Goal: Task Accomplishment & Management: Use online tool/utility

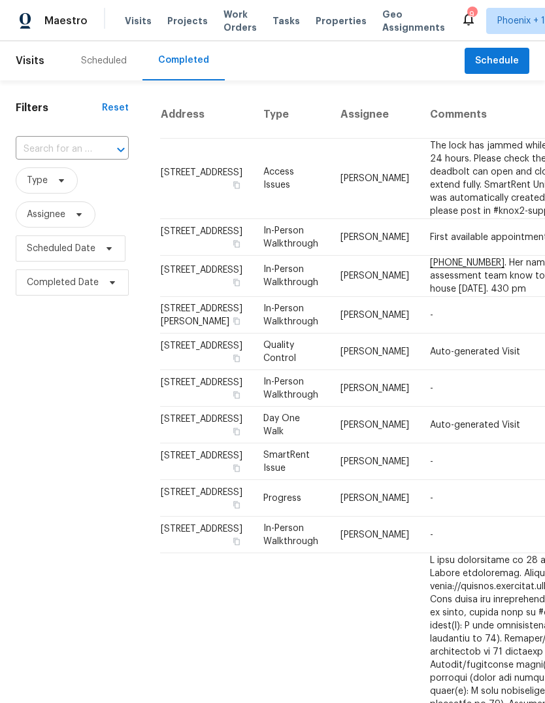
click at [59, 146] on input "text" at bounding box center [54, 149] width 77 height 20
type input "11104"
click at [75, 190] on li "11104 W Gaytime Ct, Sun City, AZ 85351" at bounding box center [71, 180] width 111 height 22
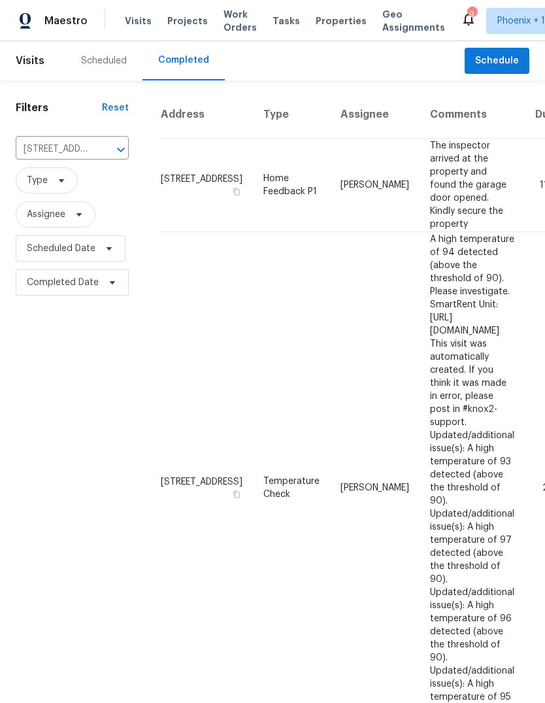
click at [89, 63] on div "Scheduled" at bounding box center [104, 60] width 46 height 13
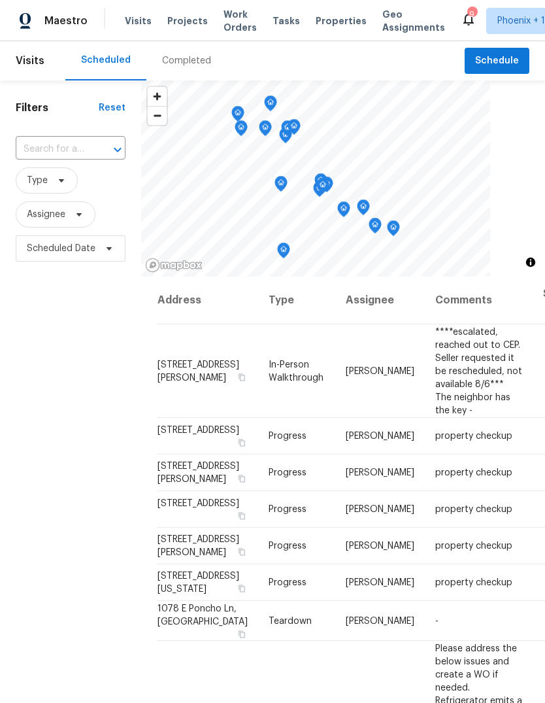
click at [64, 156] on input "text" at bounding box center [52, 149] width 73 height 20
type input "11104"
click at [77, 190] on li "11104 W Gaytime Ct, Sun City, AZ 85351" at bounding box center [69, 180] width 109 height 22
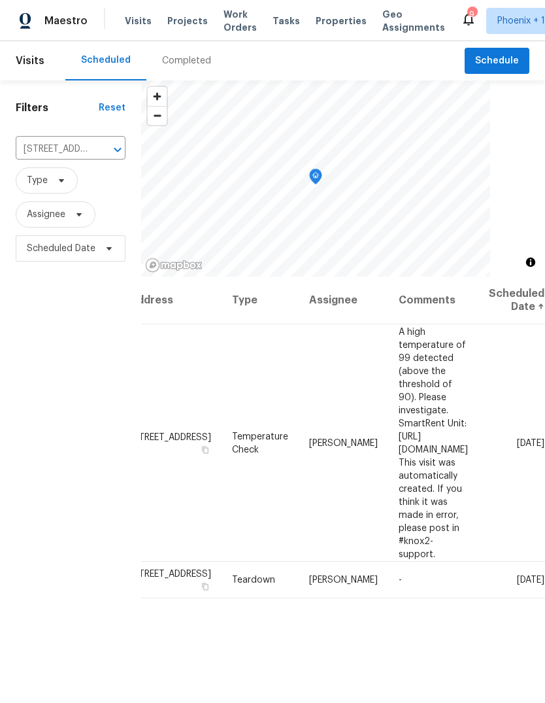
scroll to position [0, 101]
click at [0, 0] on icon at bounding box center [0, 0] width 0 height 0
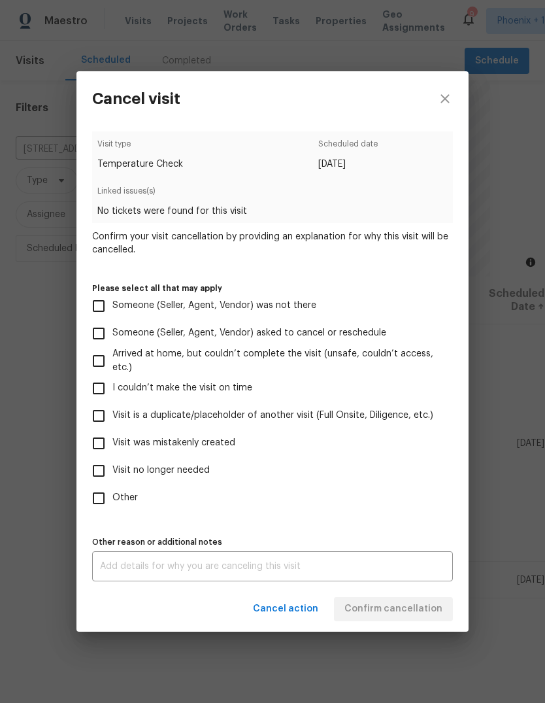
click at [109, 447] on input "Visit was mistakenly created" at bounding box center [98, 443] width 27 height 27
checkbox input "true"
click at [400, 600] on button "Confirm cancellation" at bounding box center [393, 609] width 119 height 24
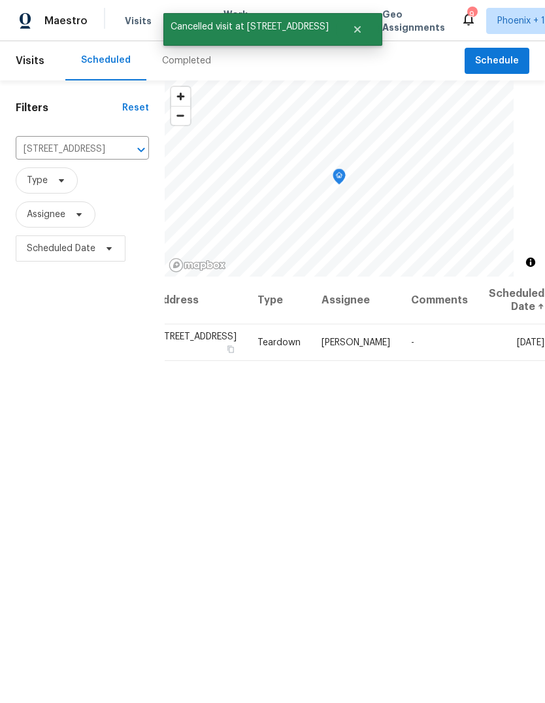
scroll to position [0, 0]
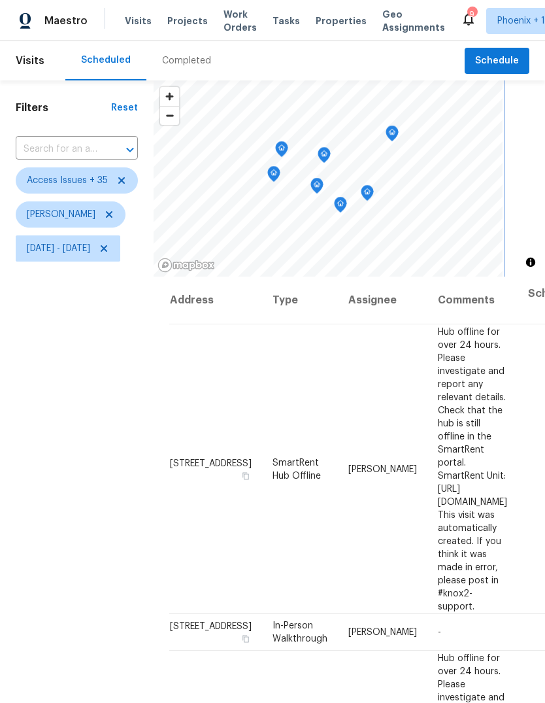
click at [288, 144] on icon "Map marker" at bounding box center [282, 149] width 12 height 15
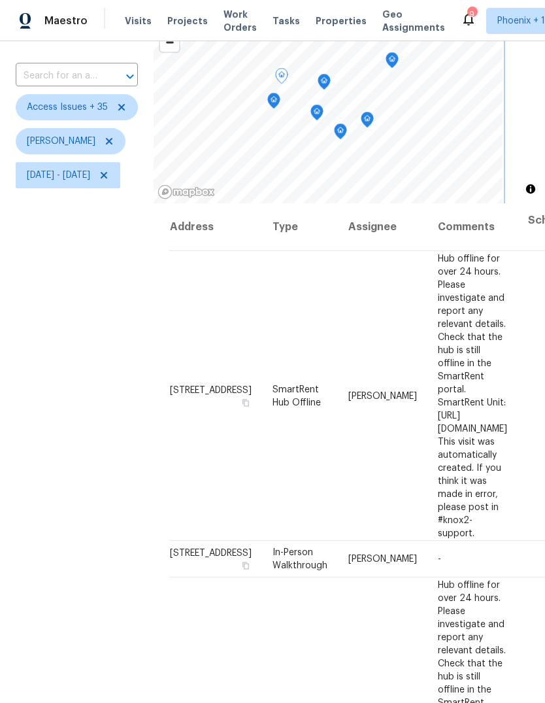
scroll to position [57, 0]
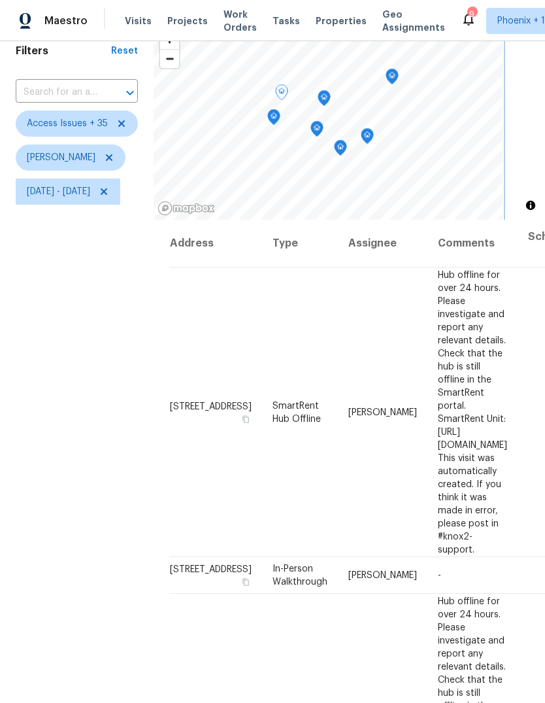
click at [280, 122] on icon "Map marker" at bounding box center [274, 117] width 12 height 15
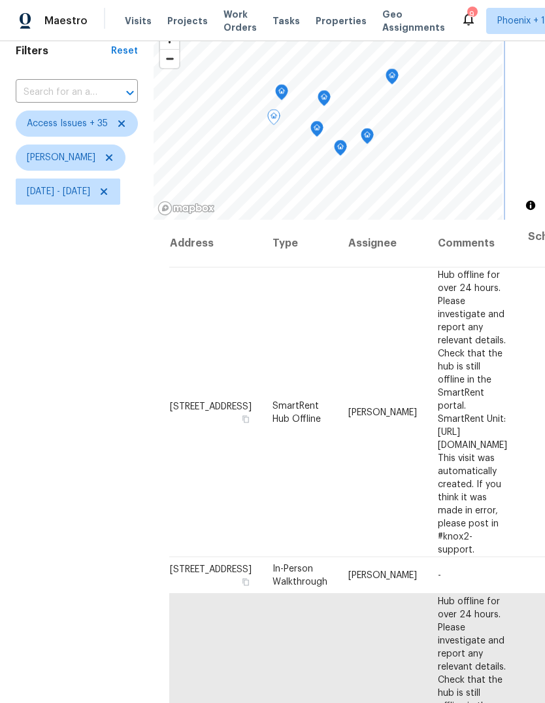
click at [323, 131] on icon "Map marker" at bounding box center [317, 129] width 12 height 15
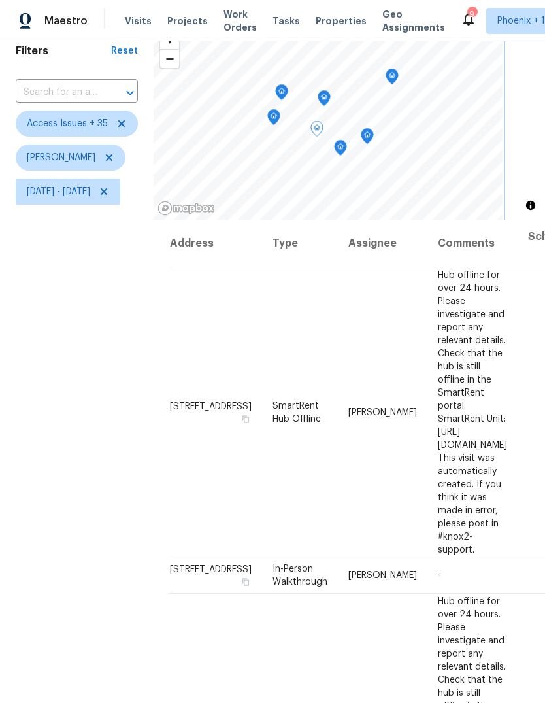
click at [288, 91] on icon "Map marker" at bounding box center [282, 92] width 12 height 15
click at [280, 114] on icon "Map marker" at bounding box center [274, 117] width 12 height 15
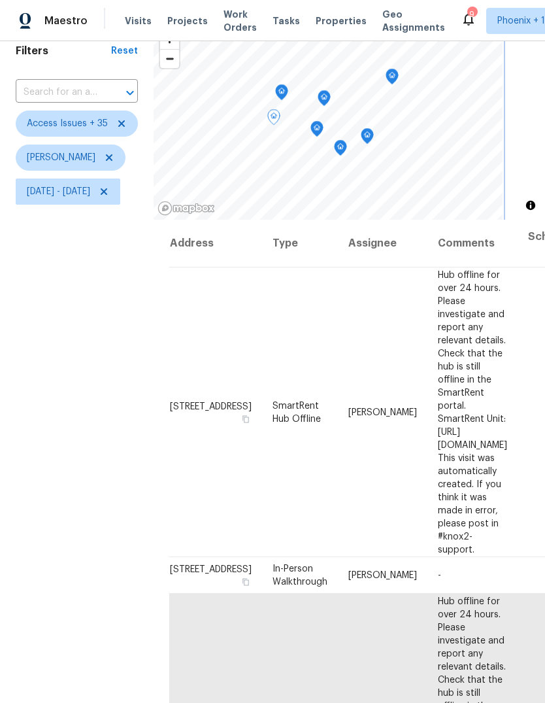
click at [330, 95] on icon "Map marker" at bounding box center [324, 98] width 12 height 15
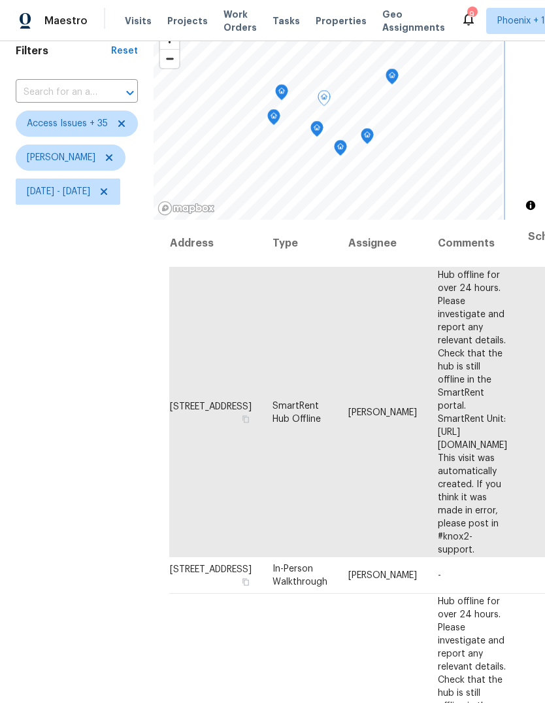
click at [323, 134] on icon "Map marker" at bounding box center [317, 129] width 12 height 15
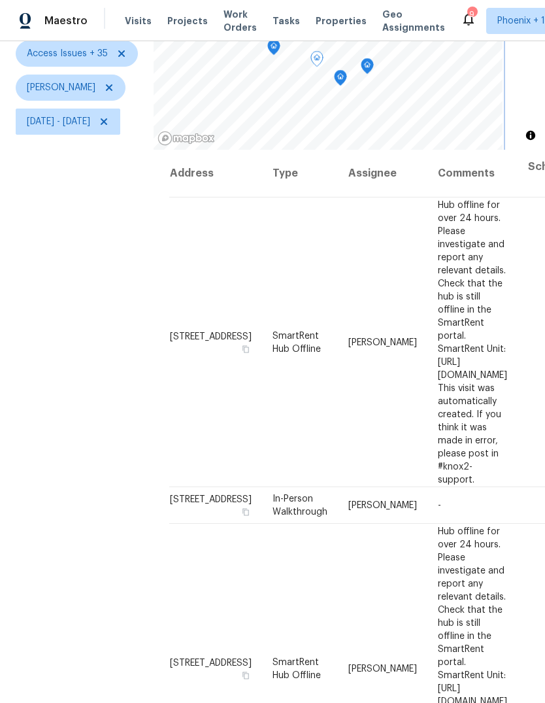
scroll to position [126, 0]
click at [347, 82] on icon "Map marker" at bounding box center [341, 78] width 12 height 15
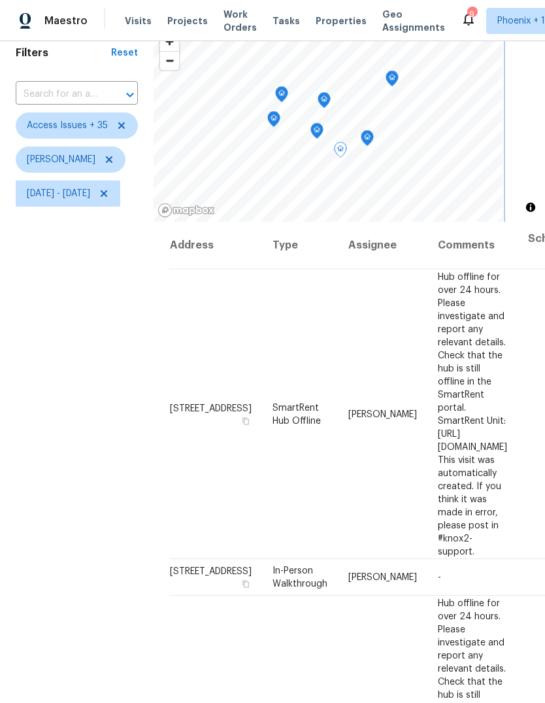
scroll to position [60, 0]
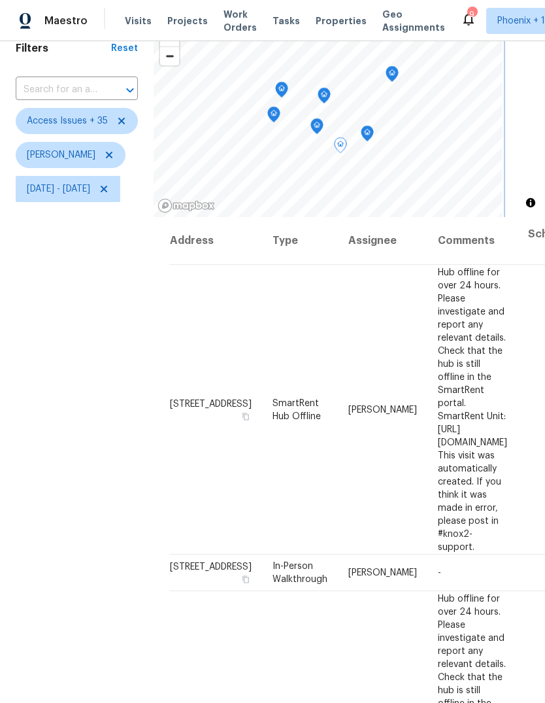
click at [373, 139] on icon "Map marker" at bounding box center [368, 133] width 12 height 15
click at [396, 71] on icon "Map marker" at bounding box center [392, 71] width 7 height 3
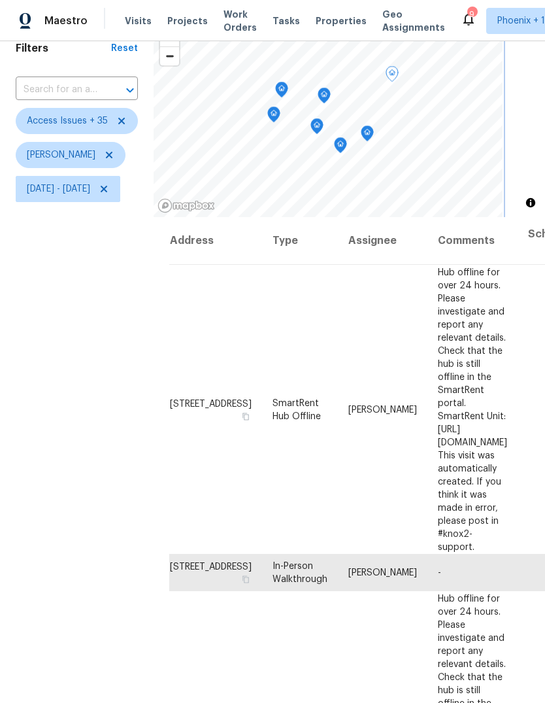
click at [288, 88] on icon "Map marker" at bounding box center [282, 89] width 12 height 15
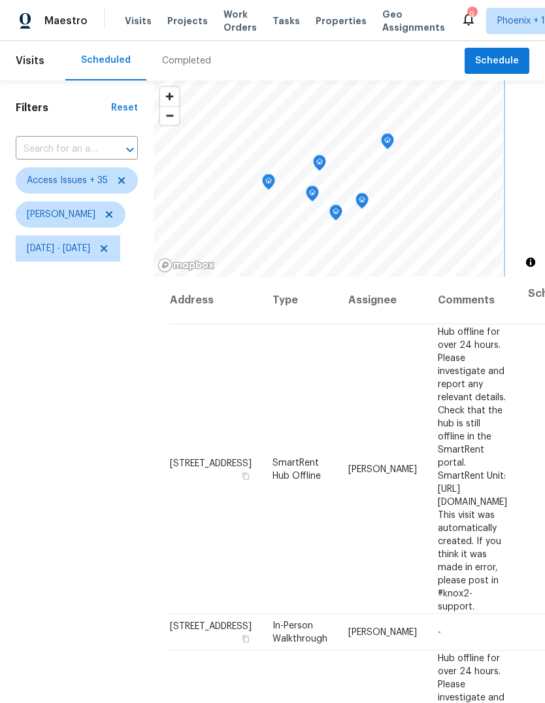
click at [275, 190] on icon "Map marker" at bounding box center [268, 182] width 13 height 16
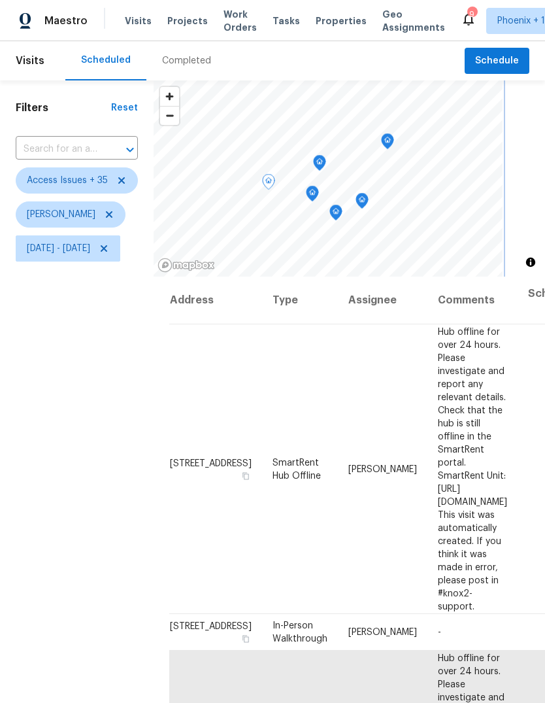
click at [315, 195] on icon "Map marker" at bounding box center [313, 193] width 4 height 3
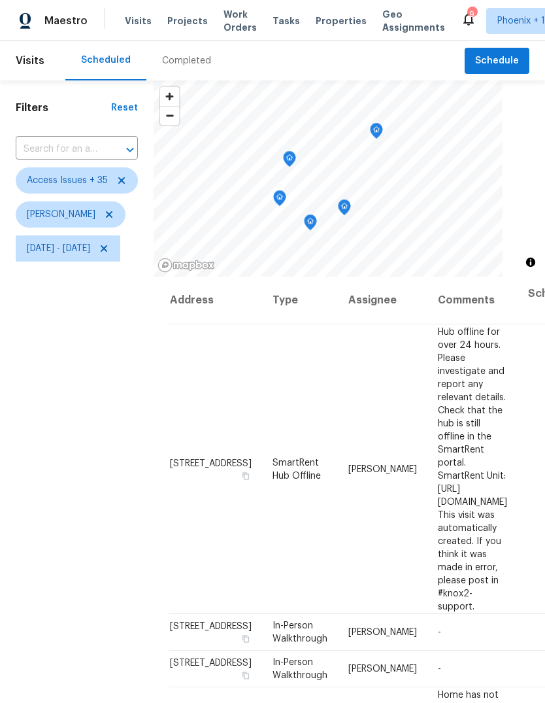
click at [286, 198] on icon "Map marker" at bounding box center [280, 198] width 12 height 15
click at [317, 222] on icon "Map marker" at bounding box center [311, 222] width 12 height 15
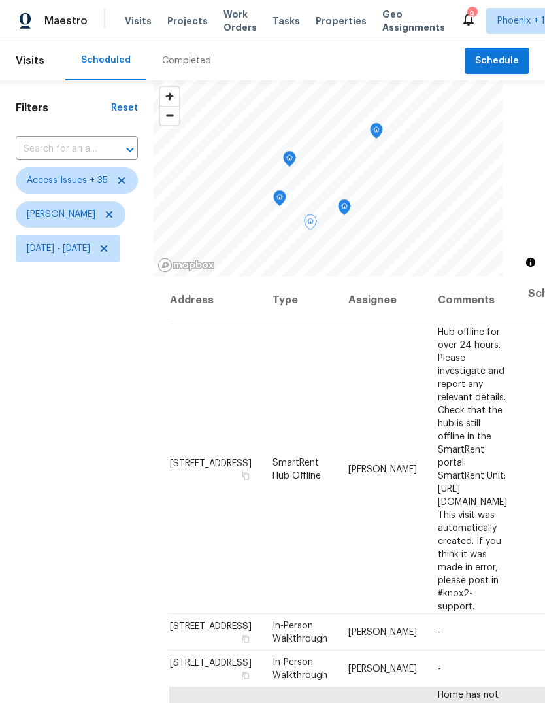
click at [286, 194] on icon "Map marker" at bounding box center [280, 198] width 12 height 15
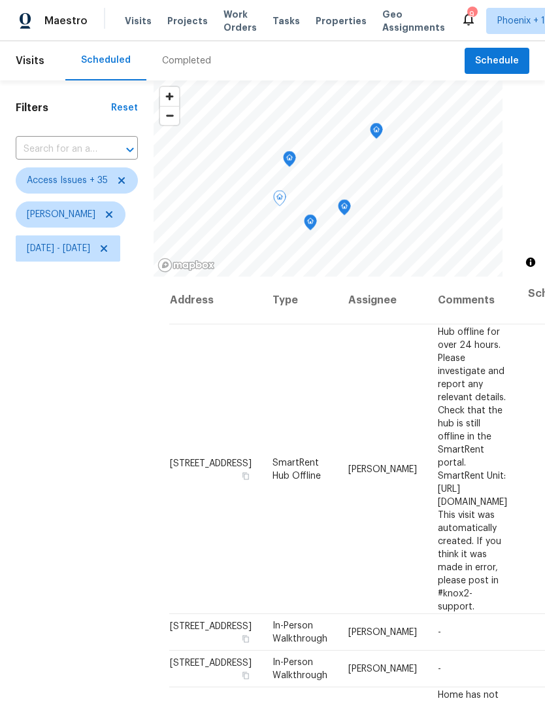
click at [317, 221] on icon "Map marker" at bounding box center [311, 222] width 12 height 15
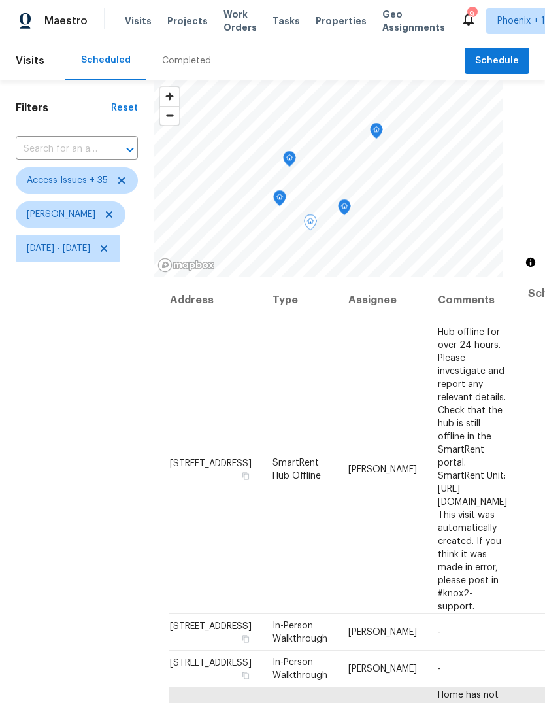
click at [345, 207] on icon "Map marker" at bounding box center [344, 208] width 1 height 2
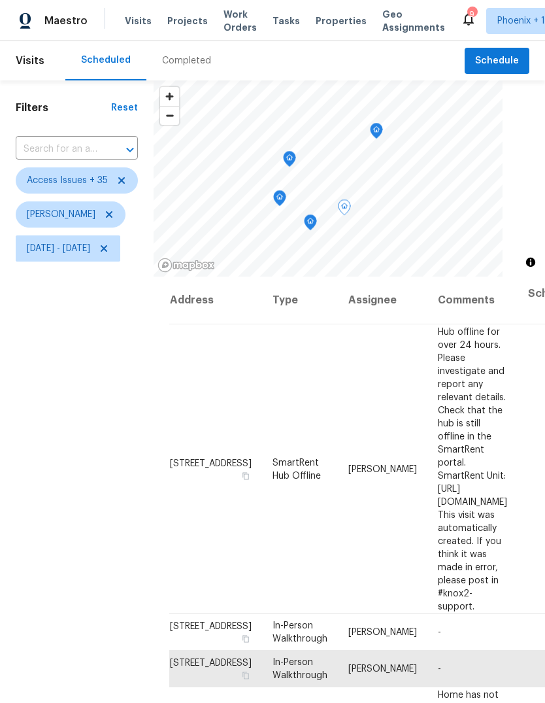
click at [286, 196] on icon "Map marker" at bounding box center [280, 198] width 12 height 15
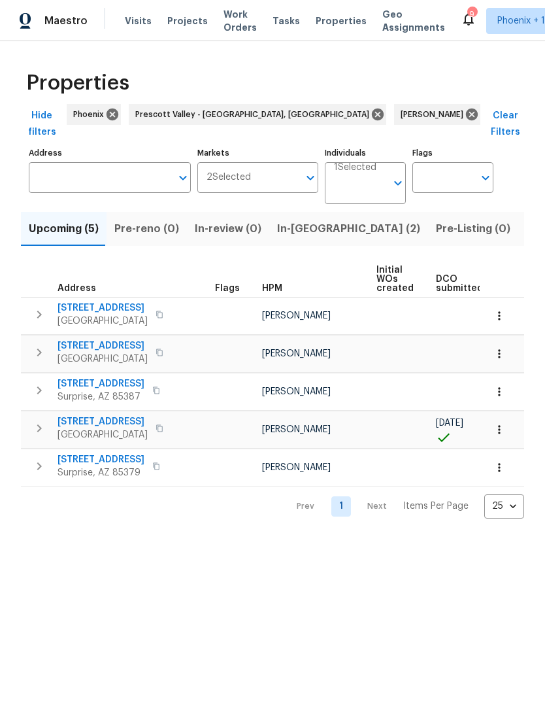
click at [296, 220] on span "In-reno (2)" at bounding box center [348, 229] width 143 height 18
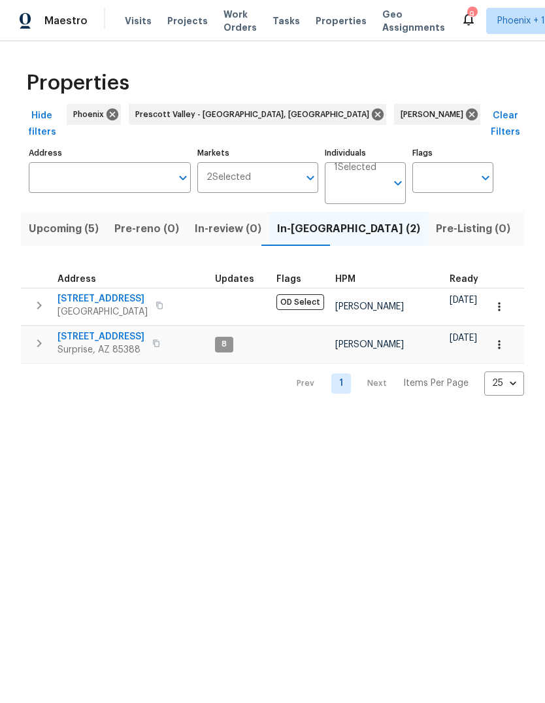
click at [526, 220] on span "Listed (26)" at bounding box center [554, 229] width 56 height 18
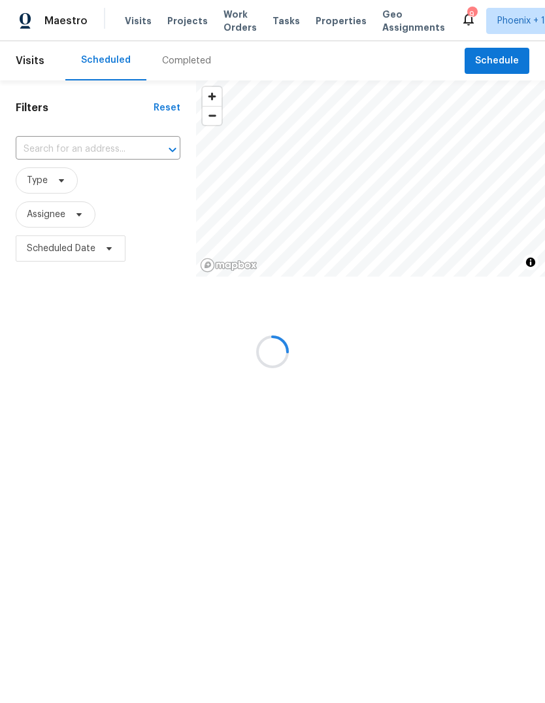
click at [497, 59] on div at bounding box center [272, 351] width 545 height 703
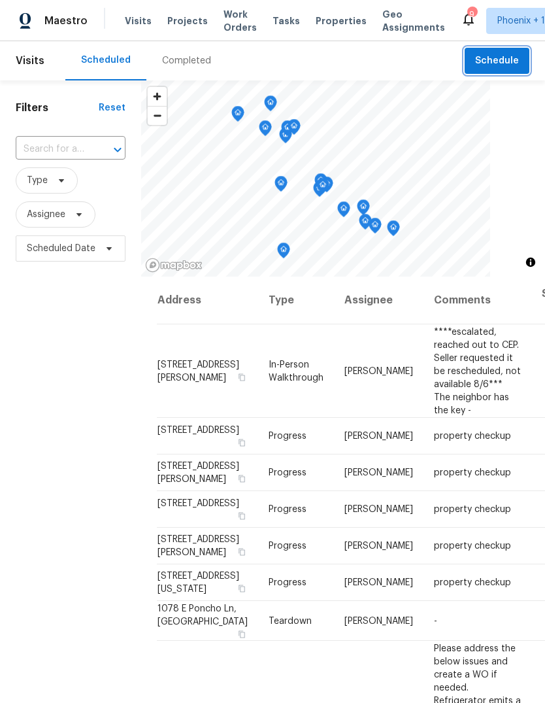
click at [499, 52] on button "Schedule" at bounding box center [497, 61] width 65 height 27
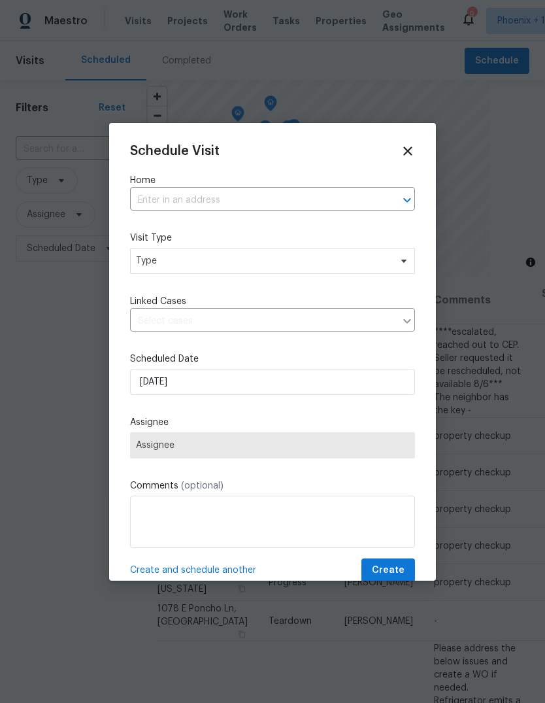
click at [208, 198] on input "text" at bounding box center [254, 200] width 249 height 20
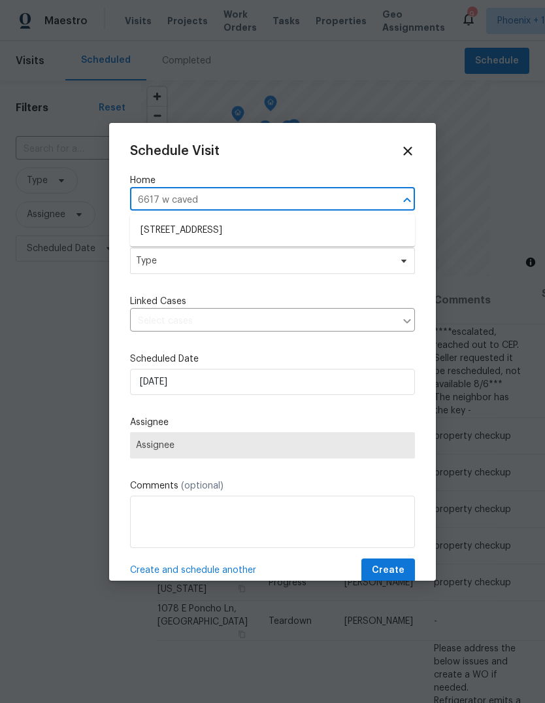
type input "6617 w cave"
click at [258, 233] on li "[STREET_ADDRESS]" at bounding box center [272, 231] width 285 height 22
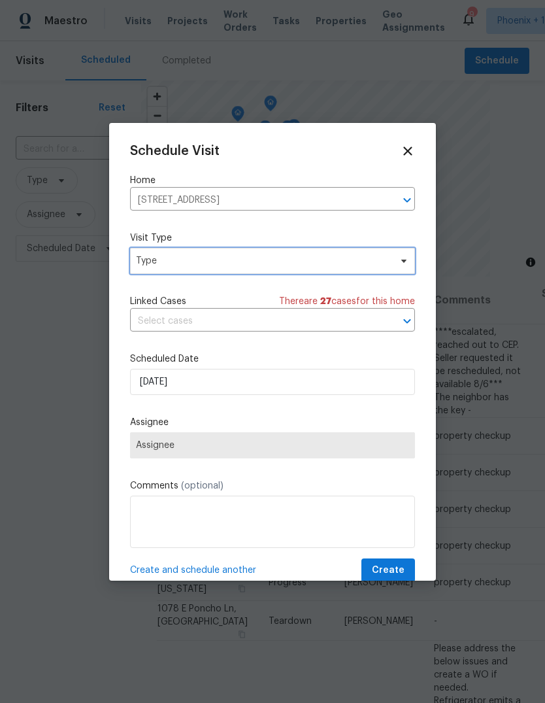
click at [214, 263] on span "Type" at bounding box center [263, 260] width 254 height 13
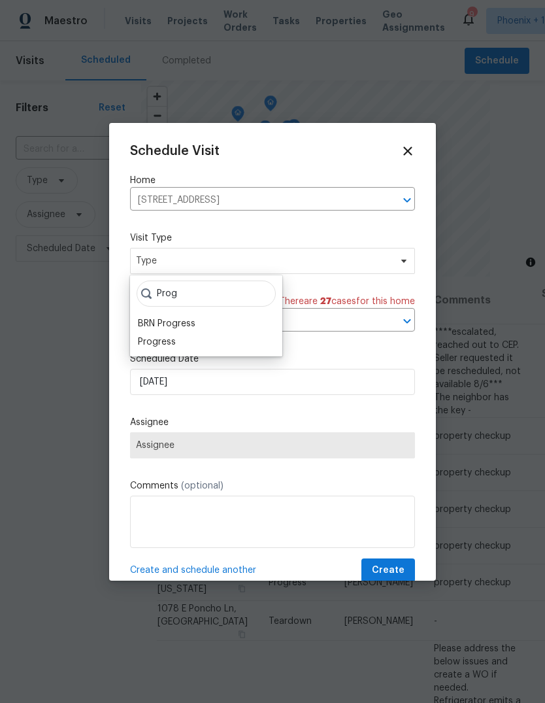
type input "Prog"
click at [181, 346] on div "Progress" at bounding box center [206, 342] width 145 height 18
click at [163, 344] on div "Progress" at bounding box center [157, 341] width 38 height 13
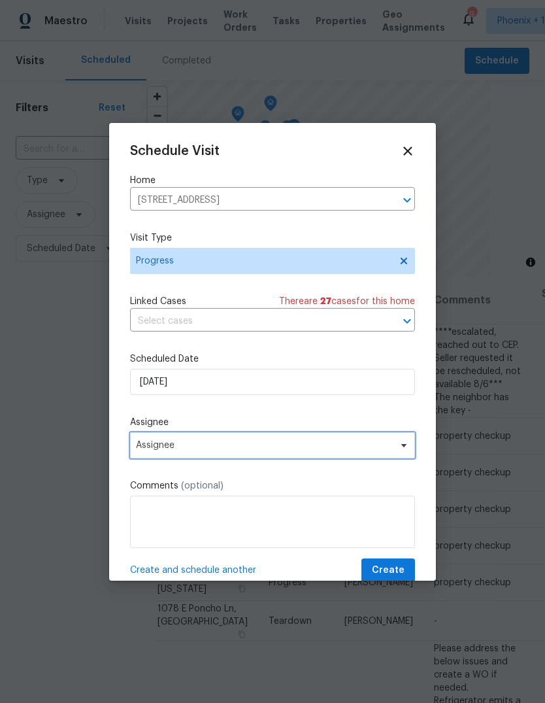
click at [228, 447] on span "Assignee" at bounding box center [264, 445] width 256 height 10
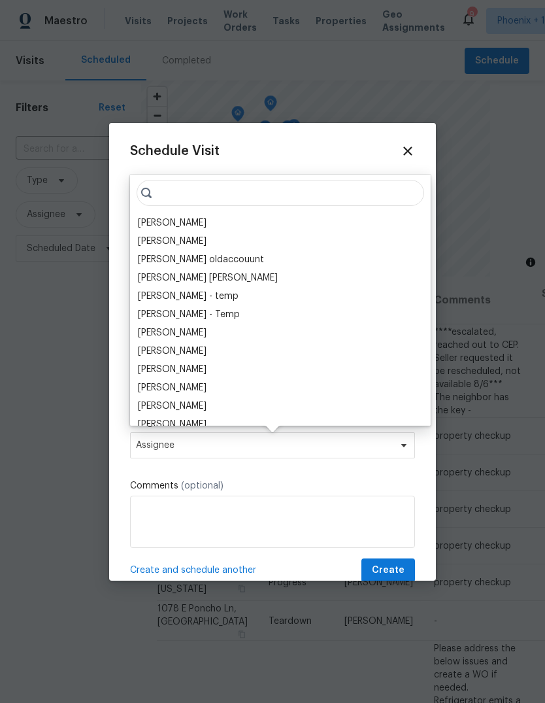
click at [166, 219] on div "[PERSON_NAME]" at bounding box center [172, 222] width 69 height 13
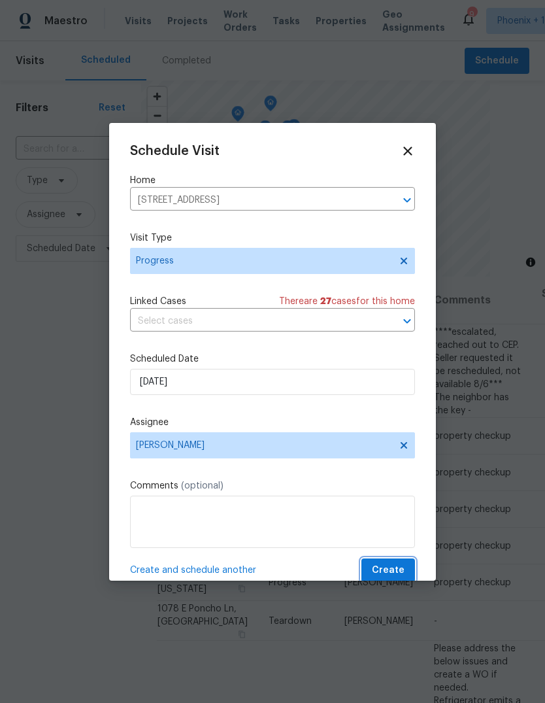
click at [398, 574] on span "Create" at bounding box center [388, 570] width 33 height 16
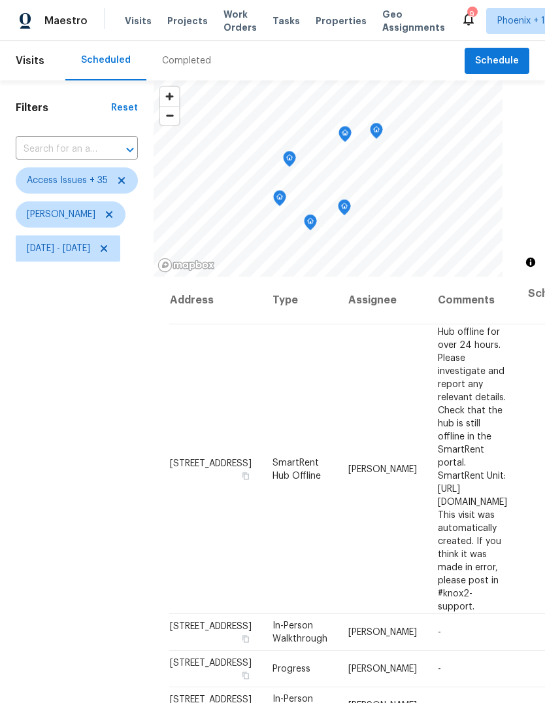
click at [292, 158] on icon "Map marker" at bounding box center [290, 158] width 4 height 3
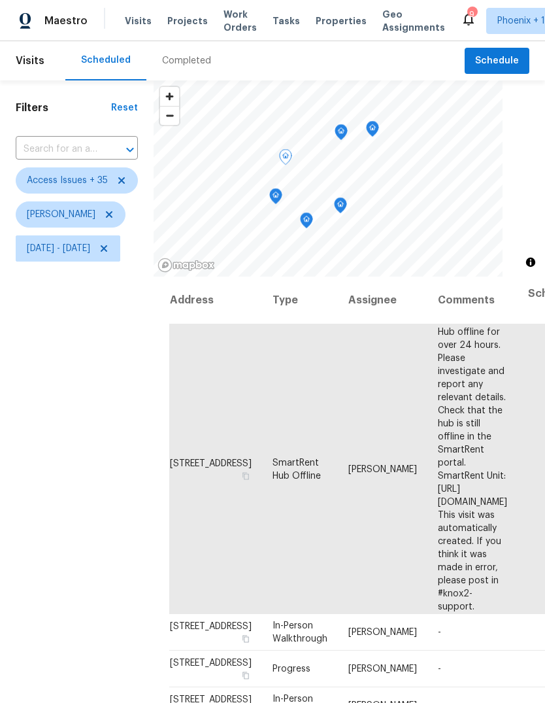
click at [379, 131] on icon "Map marker" at bounding box center [373, 129] width 12 height 15
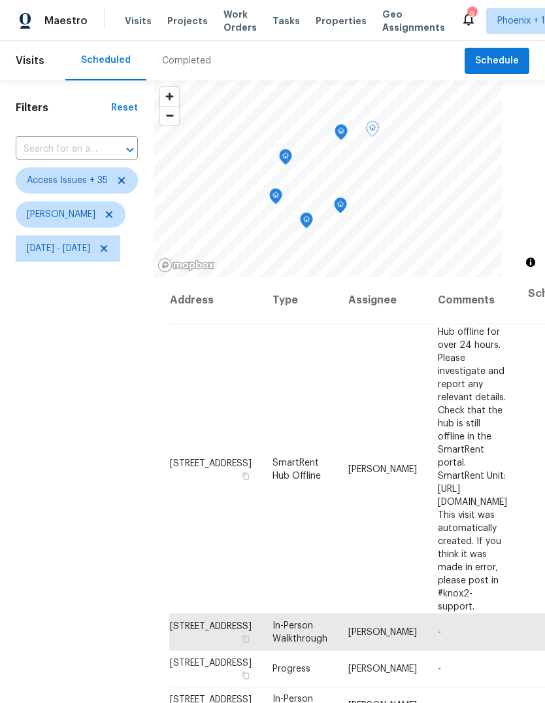
click at [347, 129] on icon "Map marker" at bounding box center [341, 132] width 12 height 15
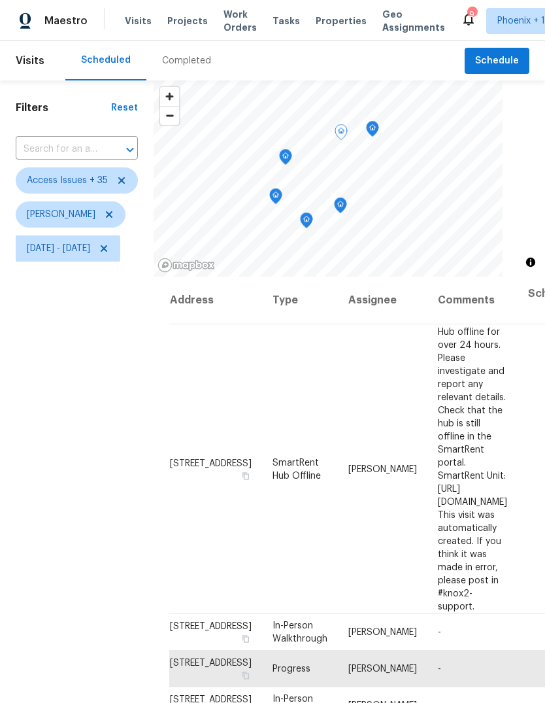
click at [283, 199] on icon "Map marker" at bounding box center [275, 196] width 13 height 16
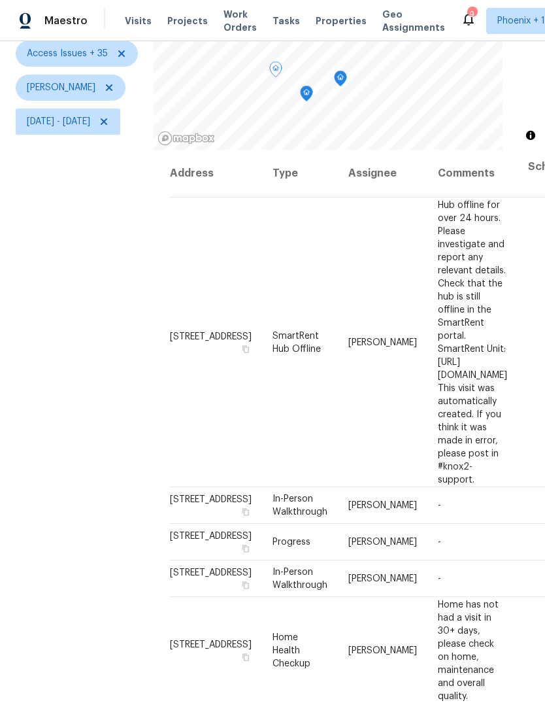
scroll to position [126, 0]
click at [296, 112] on icon "Map marker" at bounding box center [295, 112] width 1 height 2
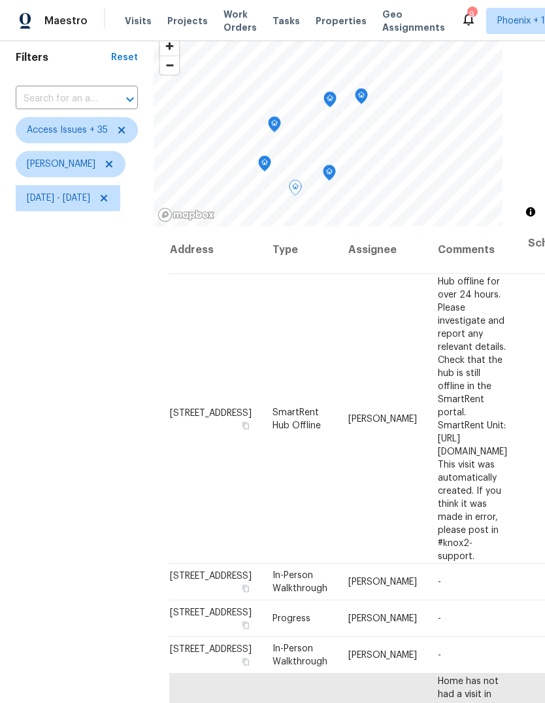
scroll to position [48, 0]
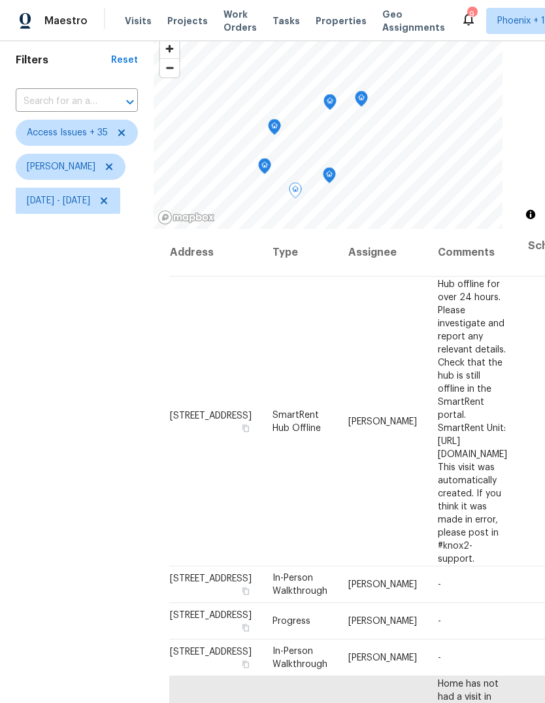
click at [368, 96] on icon "Map marker" at bounding box center [362, 99] width 12 height 15
